Goal: Task Accomplishment & Management: Complete application form

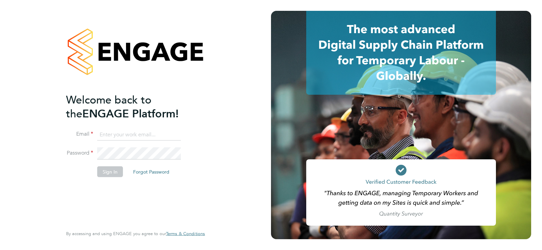
type input "[EMAIL_ADDRESS][DOMAIN_NAME]"
click at [118, 174] on button "Sign In" at bounding box center [110, 171] width 26 height 11
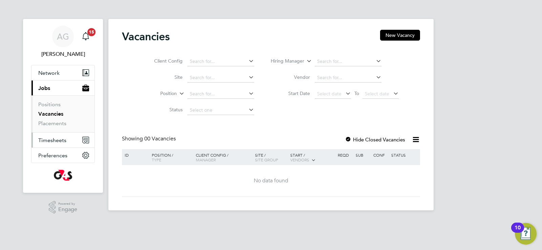
click at [64, 142] on span "Timesheets" at bounding box center [52, 140] width 28 height 6
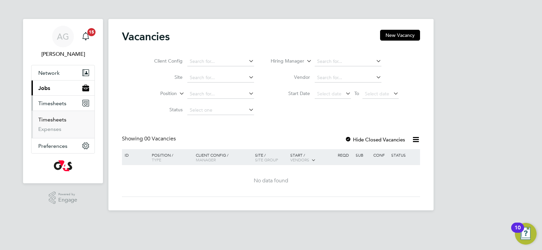
click at [62, 121] on link "Timesheets" at bounding box center [52, 119] width 28 height 6
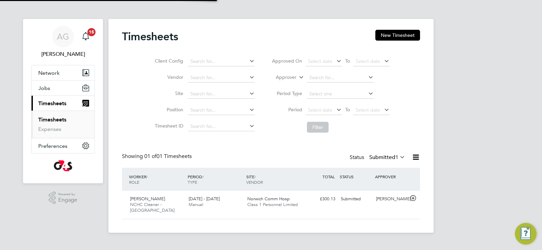
scroll to position [17, 59]
click at [272, 201] on span "Norwich Comm Hosp" at bounding box center [268, 199] width 42 height 6
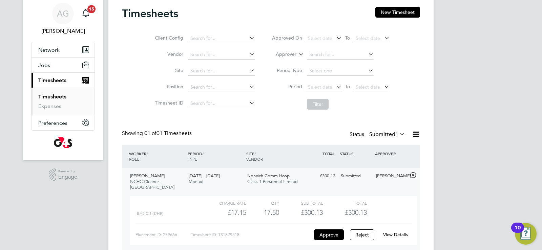
scroll to position [50, 0]
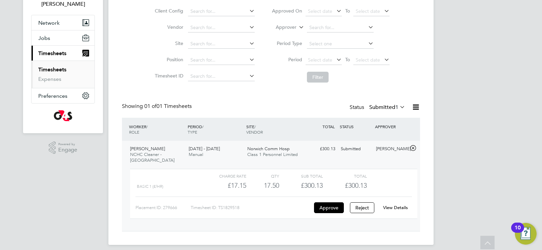
click at [392, 205] on link "View Details" at bounding box center [395, 208] width 25 height 6
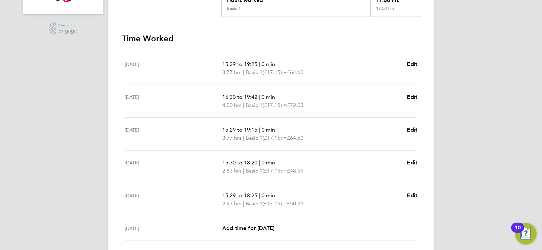
scroll to position [135, 0]
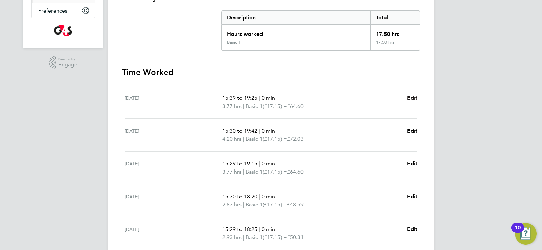
click at [412, 96] on span "Edit" at bounding box center [412, 98] width 10 height 6
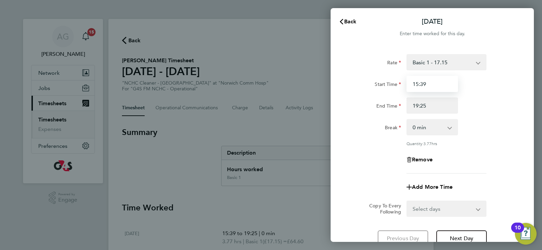
drag, startPoint x: 429, startPoint y: 85, endPoint x: 422, endPoint y: 85, distance: 6.4
click at [422, 85] on input "15:39" at bounding box center [431, 84] width 51 height 16
type input "15:30"
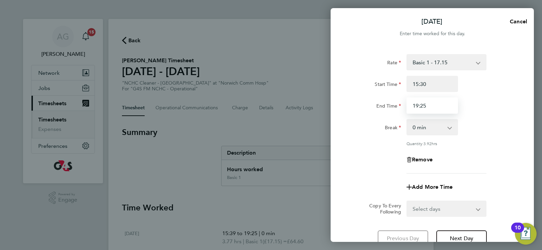
drag, startPoint x: 427, startPoint y: 106, endPoint x: 421, endPoint y: 106, distance: 6.8
click at [421, 106] on input "19:25" at bounding box center [431, 106] width 51 height 16
type input "19:30"
click at [482, 104] on div "End Time 19:30" at bounding box center [432, 106] width 171 height 16
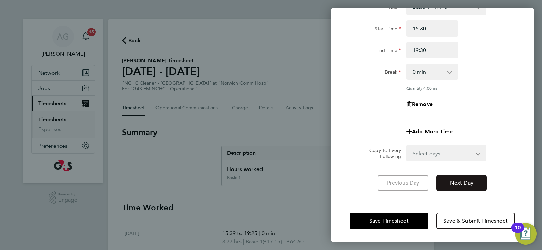
click at [463, 180] on span "Next Day" at bounding box center [461, 183] width 23 height 7
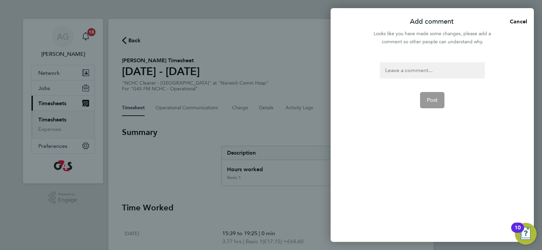
click at [418, 70] on div at bounding box center [432, 70] width 105 height 16
click at [417, 70] on div at bounding box center [432, 70] width 105 height 16
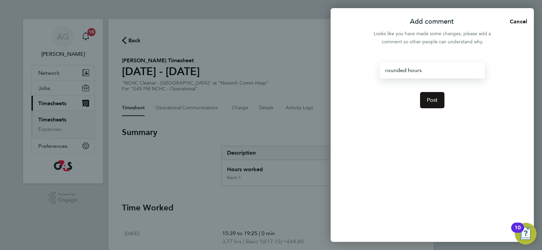
drag, startPoint x: 433, startPoint y: 102, endPoint x: 437, endPoint y: 103, distance: 4.9
click at [433, 102] on span "Post" at bounding box center [432, 100] width 11 height 7
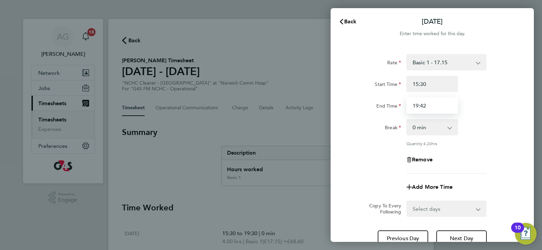
click at [428, 107] on input "19:42" at bounding box center [431, 106] width 51 height 16
type input "19:45"
drag, startPoint x: 426, startPoint y: 130, endPoint x: 355, endPoint y: 143, distance: 71.6
click at [347, 143] on div "Quantity: 4.25 hrs" at bounding box center [432, 143] width 171 height 5
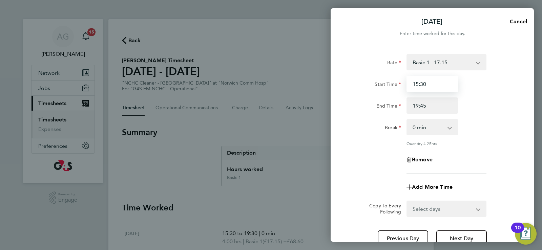
click at [430, 88] on input "15:30" at bounding box center [431, 84] width 51 height 16
click at [432, 106] on input "19:45" at bounding box center [431, 106] width 51 height 16
click at [433, 83] on input "15:30" at bounding box center [431, 84] width 51 height 16
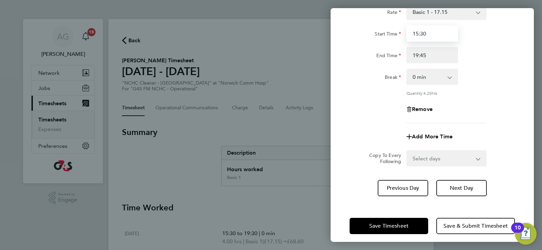
scroll to position [56, 0]
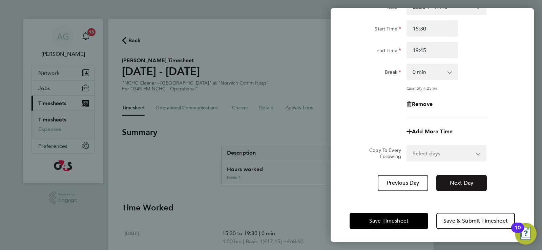
click at [464, 183] on span "Next Day" at bounding box center [461, 183] width 23 height 7
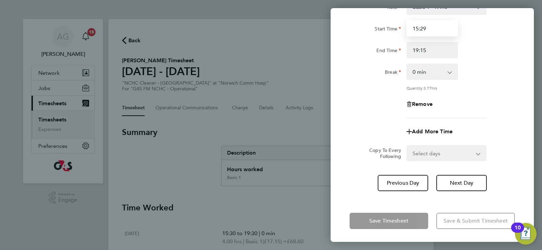
click at [426, 30] on input "15:29" at bounding box center [431, 28] width 51 height 16
type input "15:30"
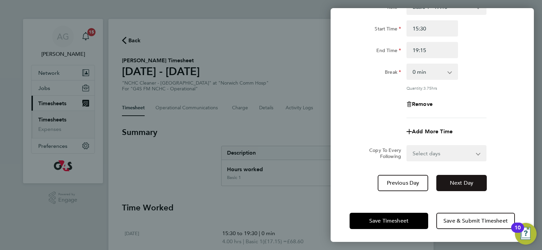
click at [458, 180] on span "Next Day" at bounding box center [461, 183] width 23 height 7
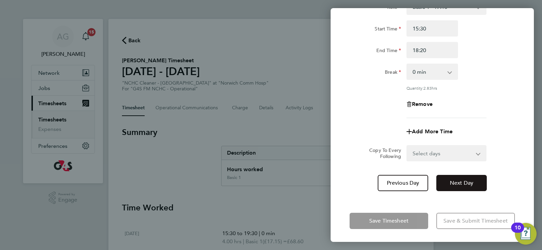
click at [463, 183] on span "Next Day" at bounding box center [461, 183] width 23 height 7
drag, startPoint x: 426, startPoint y: 30, endPoint x: 420, endPoint y: 30, distance: 6.1
click at [420, 30] on input "15:29" at bounding box center [431, 28] width 51 height 16
type input "15:30"
click at [424, 51] on input "18:25" at bounding box center [431, 50] width 51 height 16
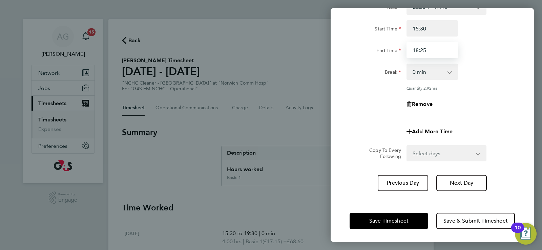
drag, startPoint x: 426, startPoint y: 51, endPoint x: 420, endPoint y: 51, distance: 6.1
click at [420, 51] on input "18:25" at bounding box center [431, 50] width 51 height 16
type input "18:30"
click at [477, 38] on div "Start Time 15:30 End Time 18:30" at bounding box center [432, 39] width 171 height 38
click at [464, 181] on span "Next Day" at bounding box center [461, 183] width 23 height 7
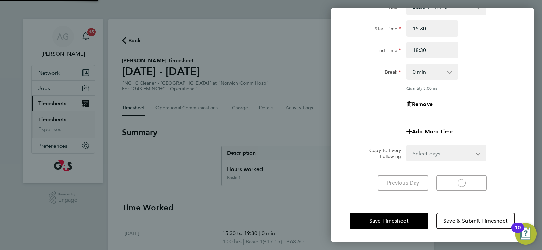
scroll to position [45, 0]
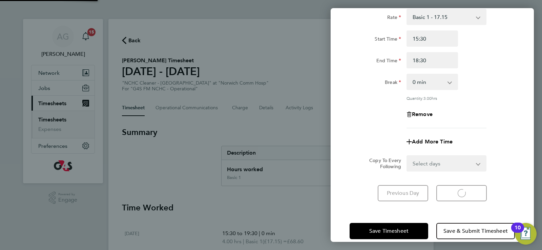
select select "30"
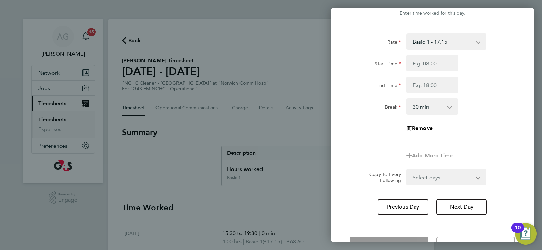
scroll to position [0, 0]
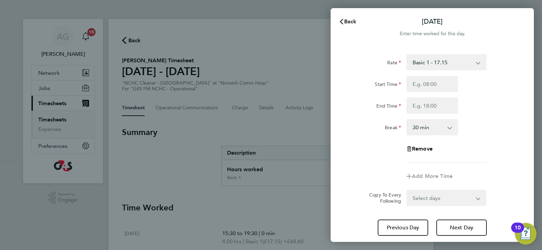
click at [354, 23] on span "Back" at bounding box center [350, 21] width 13 height 6
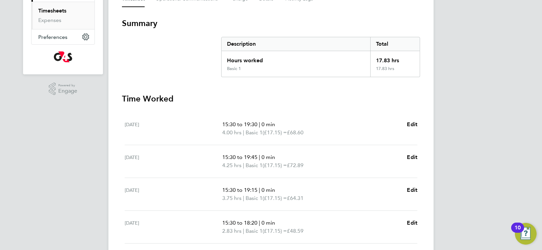
scroll to position [244, 0]
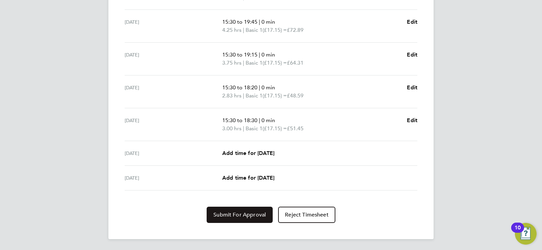
click at [238, 215] on span "Submit For Approval" at bounding box center [239, 215] width 52 height 7
click at [238, 215] on span "Approve Timesheet" at bounding box center [240, 215] width 50 height 7
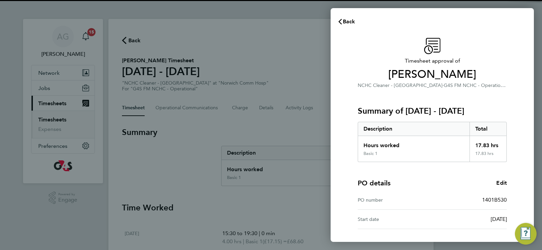
scroll to position [55, 0]
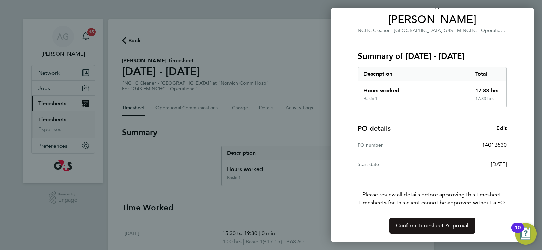
click at [420, 218] on button "Confirm Timesheet Approval" at bounding box center [432, 226] width 86 height 16
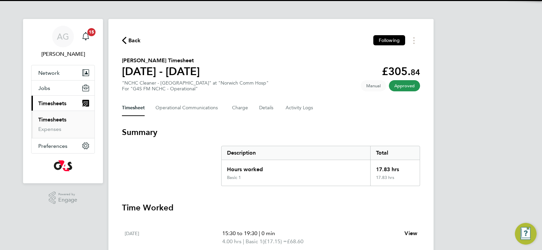
click at [60, 122] on link "Timesheets" at bounding box center [52, 119] width 28 height 6
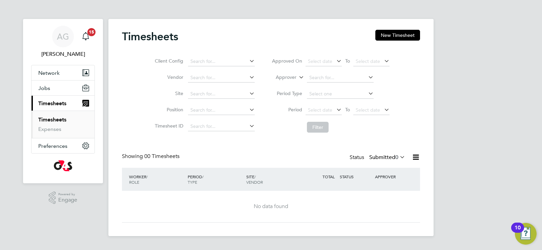
click at [379, 154] on label "Submitted 0" at bounding box center [387, 157] width 36 height 7
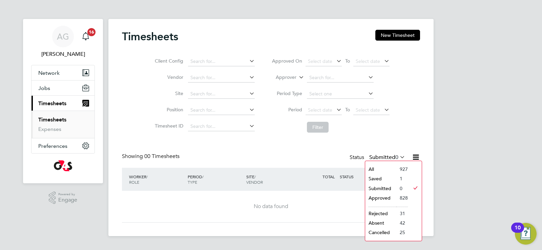
click at [384, 178] on li "Saved" at bounding box center [380, 178] width 31 height 9
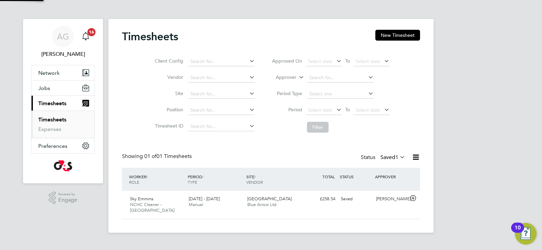
scroll to position [17, 59]
click at [268, 207] on span "Blue Arrow Ltd." at bounding box center [262, 205] width 30 height 6
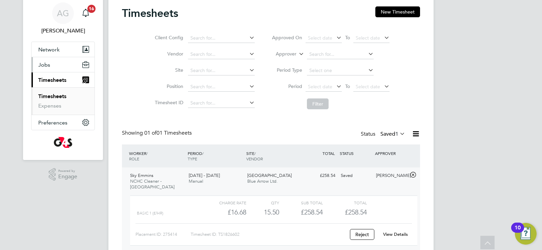
scroll to position [0, 0]
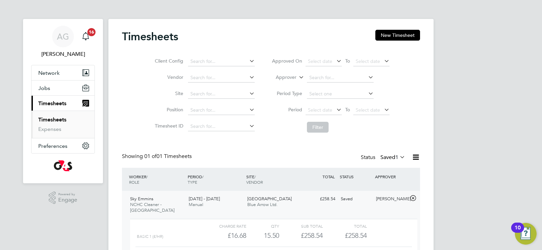
click at [49, 100] on span "Timesheets" at bounding box center [52, 103] width 28 height 6
